Goal: Task Accomplishment & Management: Use online tool/utility

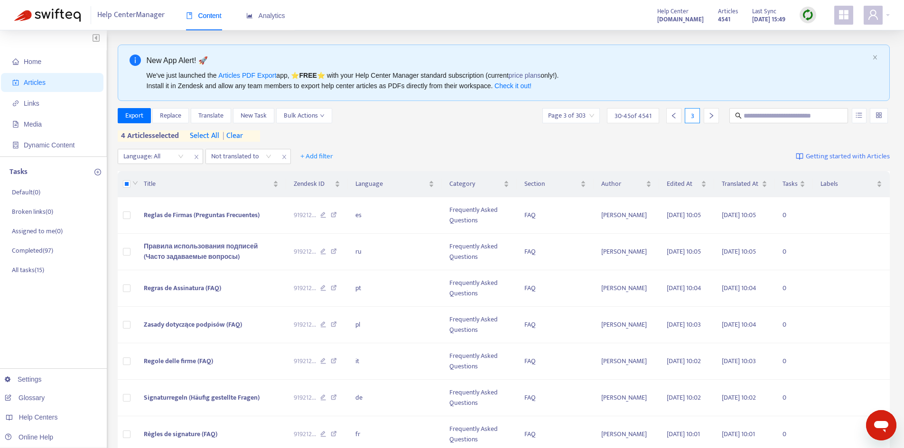
click at [804, 16] on img at bounding box center [808, 15] width 12 height 12
click at [813, 35] on link "Quick Sync" at bounding box center [827, 34] width 40 height 11
click at [232, 138] on span "| clear" at bounding box center [231, 135] width 24 height 11
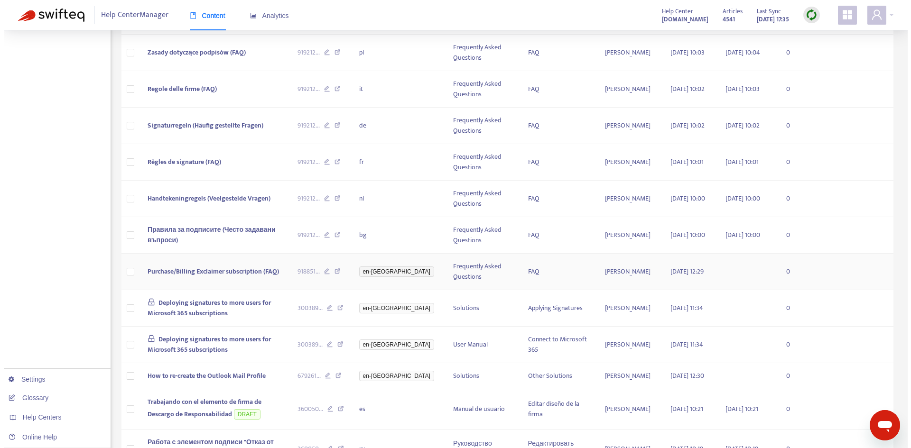
scroll to position [332, 0]
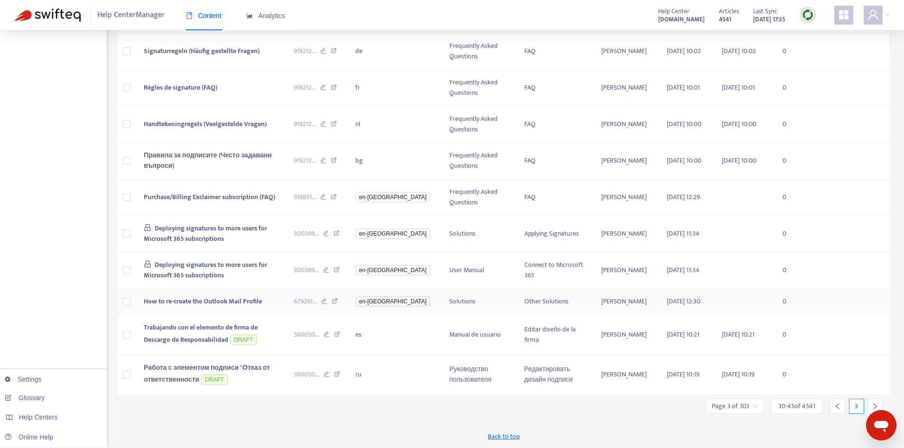
click at [211, 303] on span "How to re-create the Outlook Mail Profile" at bounding box center [203, 301] width 118 height 11
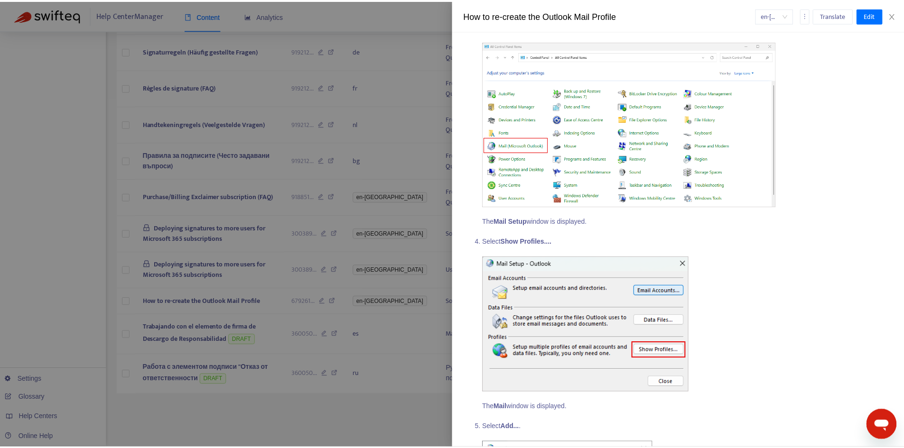
scroll to position [522, 0]
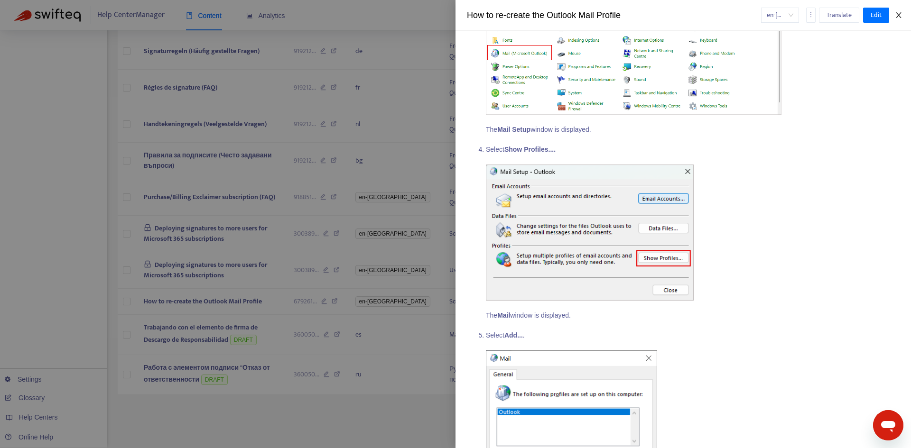
click at [897, 12] on icon "close" at bounding box center [899, 15] width 8 height 8
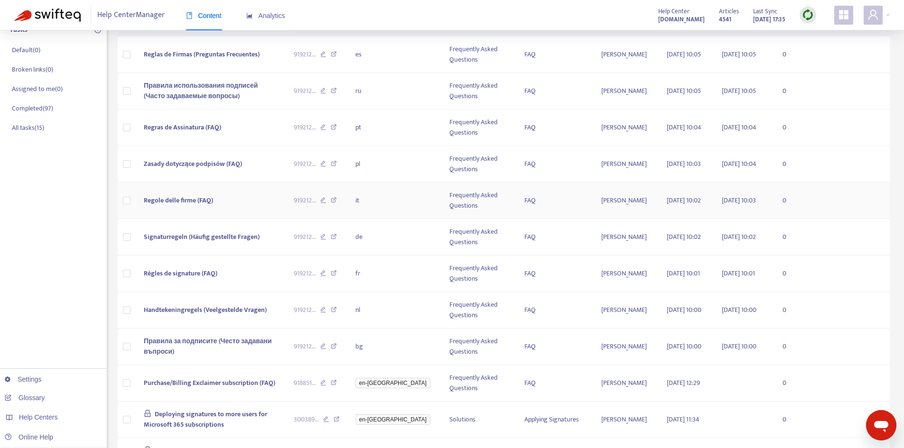
scroll to position [0, 0]
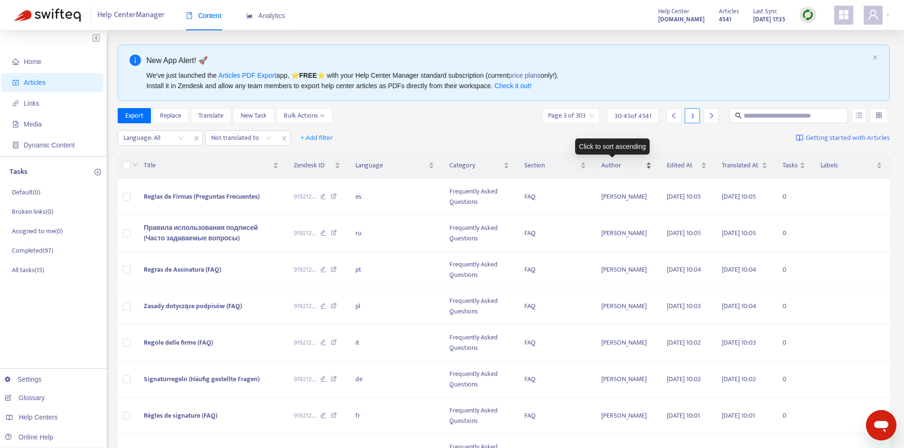
click at [630, 168] on div "Author" at bounding box center [626, 165] width 50 height 10
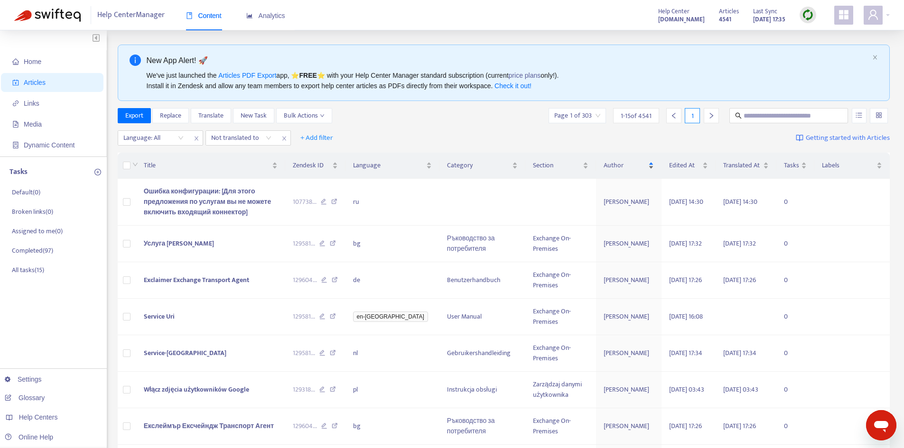
click at [632, 163] on div "Author" at bounding box center [629, 165] width 50 height 10
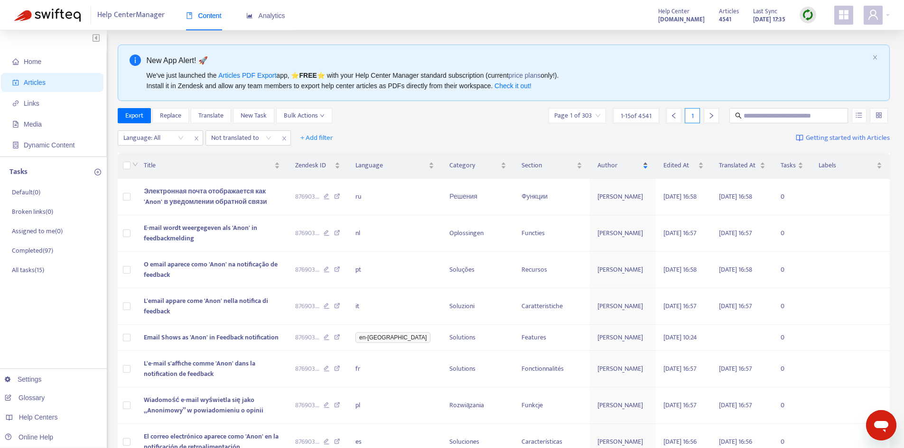
click at [632, 163] on div "Author" at bounding box center [622, 165] width 51 height 10
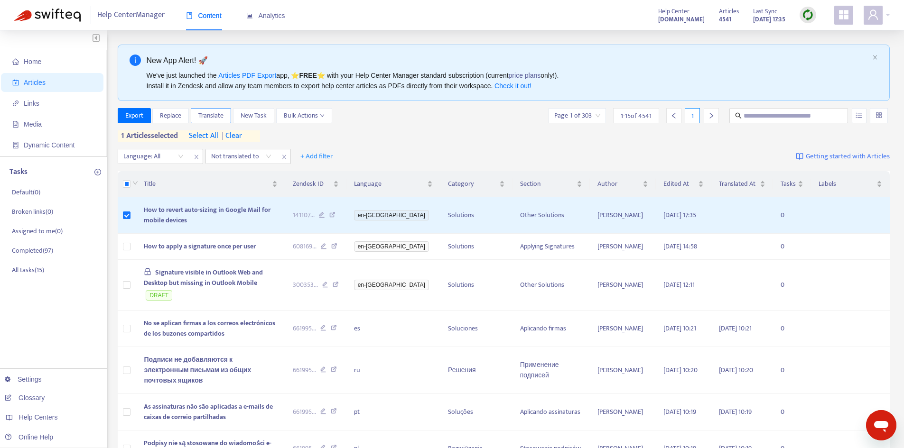
click at [206, 114] on span "Translate" at bounding box center [210, 116] width 25 height 10
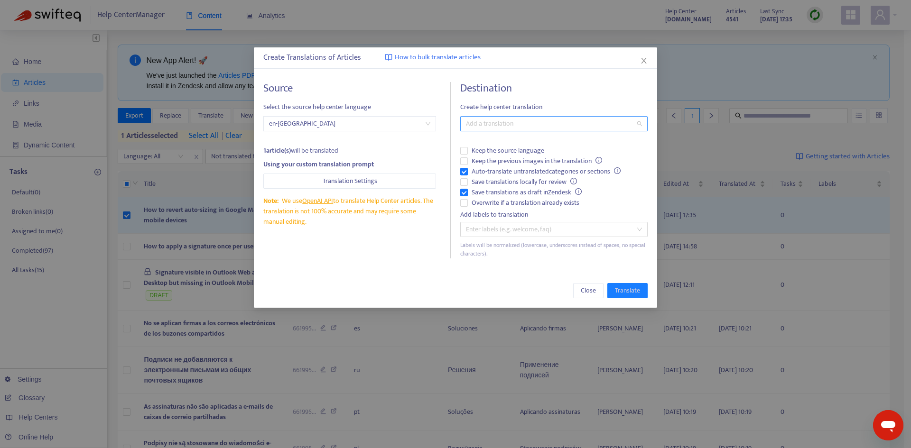
click at [520, 121] on div at bounding box center [549, 123] width 173 height 11
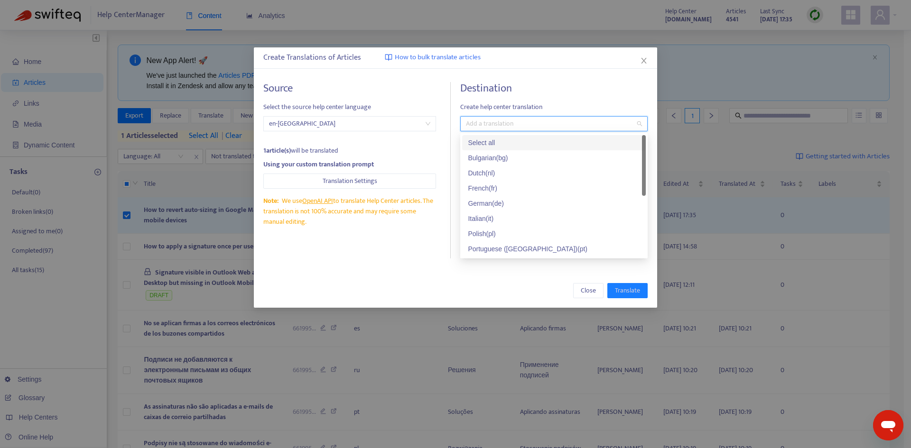
click at [491, 140] on div "Select all" at bounding box center [554, 143] width 172 height 10
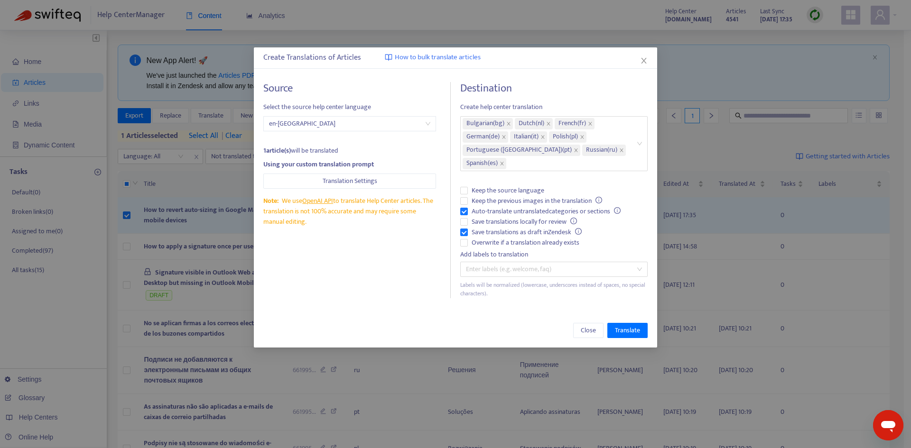
click at [583, 84] on h4 "Destination" at bounding box center [553, 88] width 187 height 13
click at [487, 212] on span "Auto-translate untranslated categories or sections" at bounding box center [546, 211] width 157 height 10
click at [486, 229] on span "Save translations as draft in Zendesk" at bounding box center [527, 232] width 118 height 10
click at [489, 242] on span "Overwrite if a translation already exists" at bounding box center [525, 243] width 115 height 10
click at [622, 334] on span "Translate" at bounding box center [627, 331] width 25 height 10
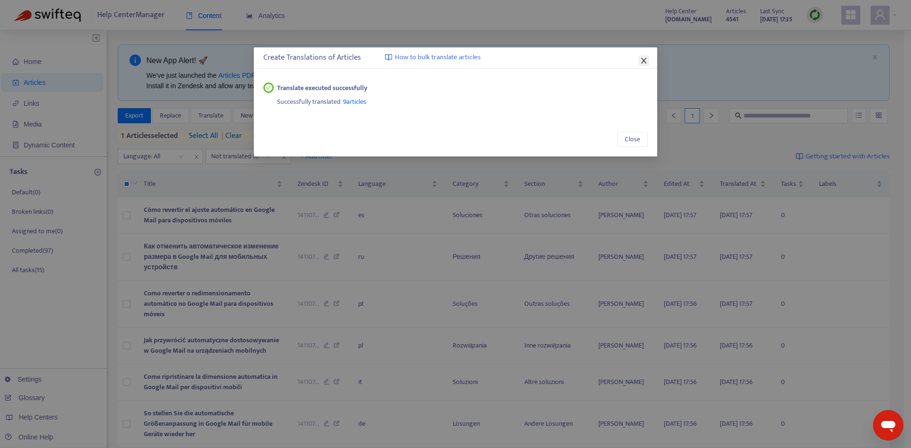
click at [644, 57] on icon "close" at bounding box center [644, 61] width 8 height 8
